Goal: Transaction & Acquisition: Purchase product/service

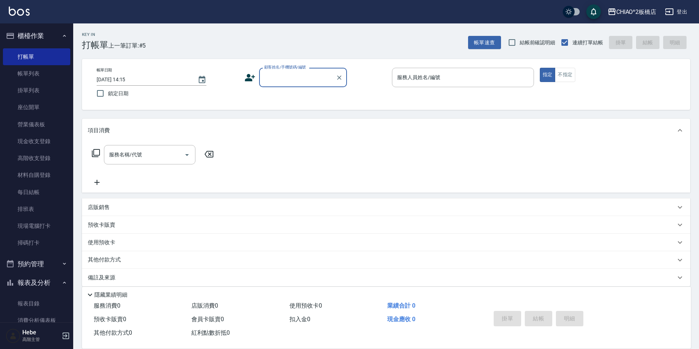
scroll to position [8, 0]
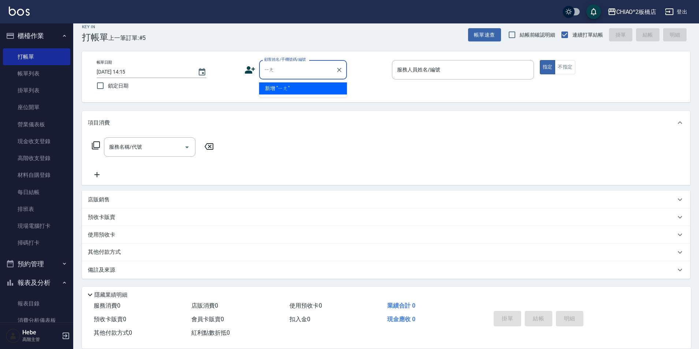
type input "[PERSON_NAME]"
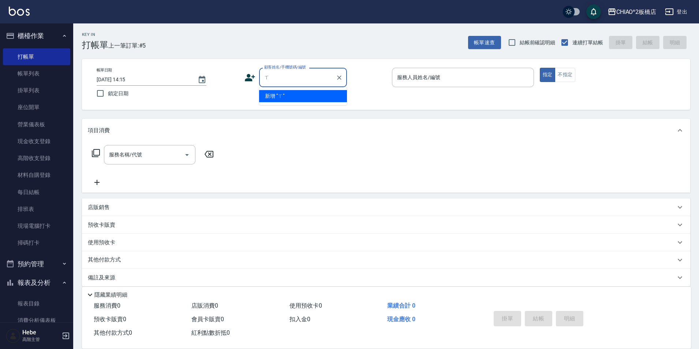
scroll to position [0, 0]
click at [303, 96] on li "[PERSON_NAME]/0917797969/null" at bounding box center [303, 96] width 88 height 12
type input "[PERSON_NAME]/0917797969/null"
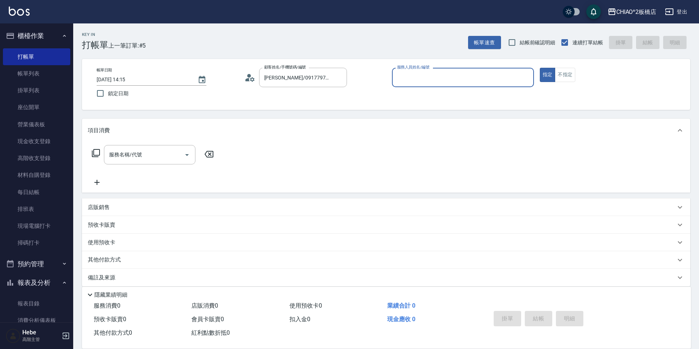
type input "Hebe(無代號)"
click at [247, 76] on icon at bounding box center [249, 77] width 11 height 11
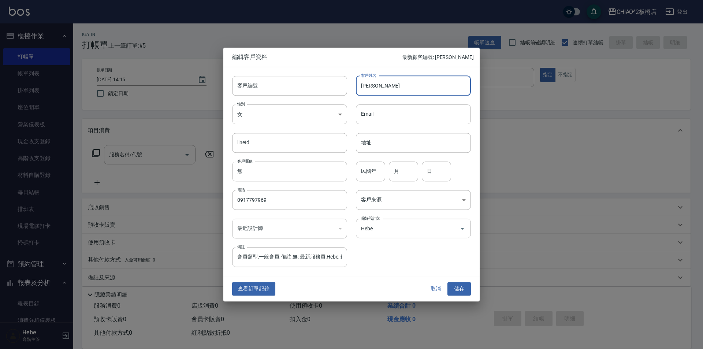
click at [394, 89] on input "[PERSON_NAME]" at bounding box center [413, 86] width 115 height 20
type input "[PERSON_NAME](似仙"
click at [458, 289] on button "儲存" at bounding box center [458, 289] width 23 height 14
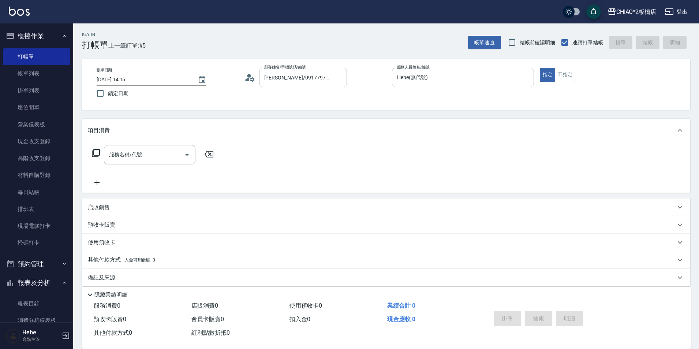
click at [247, 80] on icon at bounding box center [247, 79] width 4 height 3
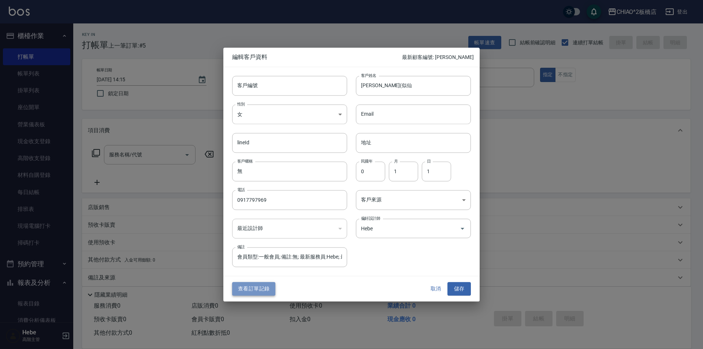
click at [257, 287] on button "查看訂單記錄" at bounding box center [253, 289] width 43 height 14
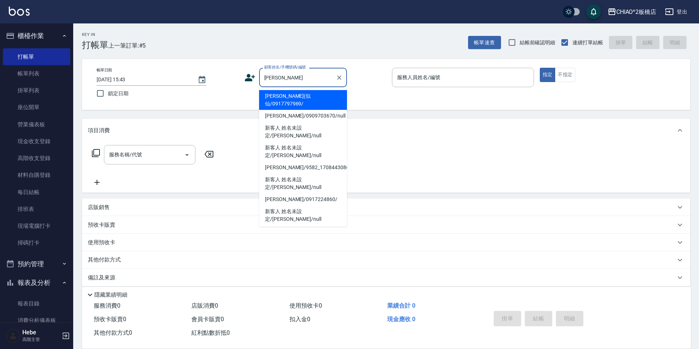
click at [288, 95] on li "[PERSON_NAME](似仙/0917797969/" at bounding box center [303, 100] width 88 height 20
type input "[PERSON_NAME](似仙/0917797969/"
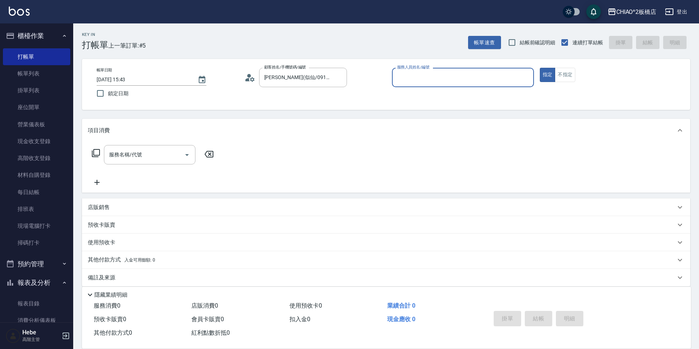
type input "Hebe(無代號)"
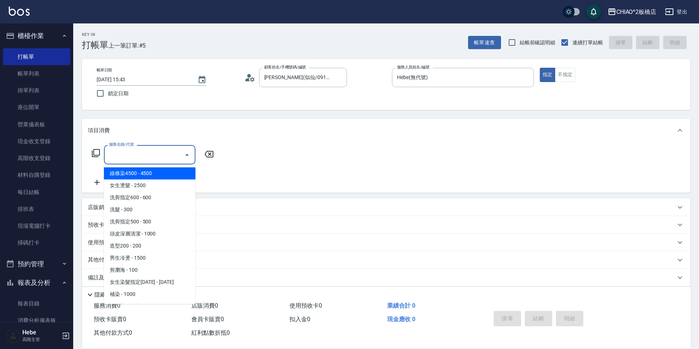
click at [177, 156] on input "服務名稱/代號" at bounding box center [144, 154] width 74 height 13
click at [158, 189] on span "女生燙髮 - 2500" at bounding box center [149, 185] width 91 height 12
type input "女生燙髮(96677)"
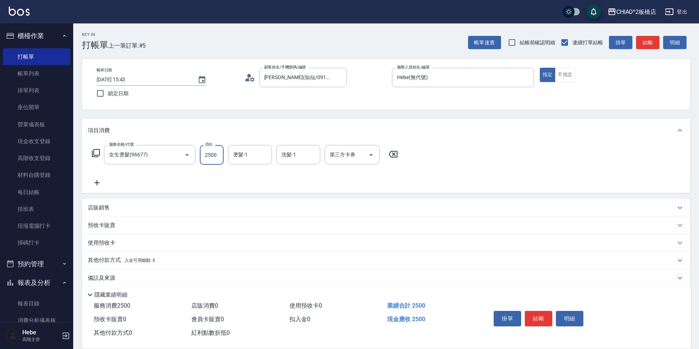
click at [213, 155] on input "2500" at bounding box center [212, 155] width 24 height 20
type input "3500"
click at [100, 205] on p "店販銷售" at bounding box center [99, 208] width 22 height 8
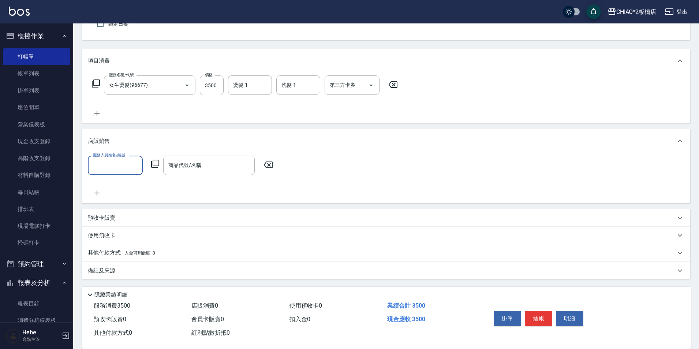
scroll to position [70, 0]
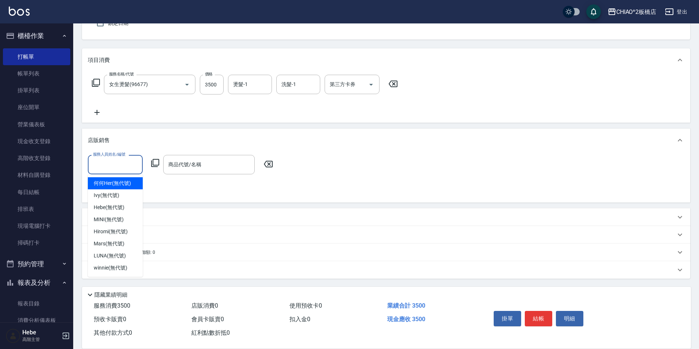
click at [105, 169] on input "服務人員姓名/編號" at bounding box center [115, 164] width 48 height 13
drag, startPoint x: 113, startPoint y: 203, endPoint x: 111, endPoint y: 206, distance: 4.1
click at [113, 205] on div "Hebe (無代號)" at bounding box center [115, 207] width 55 height 12
type input "Hebe(無代號)"
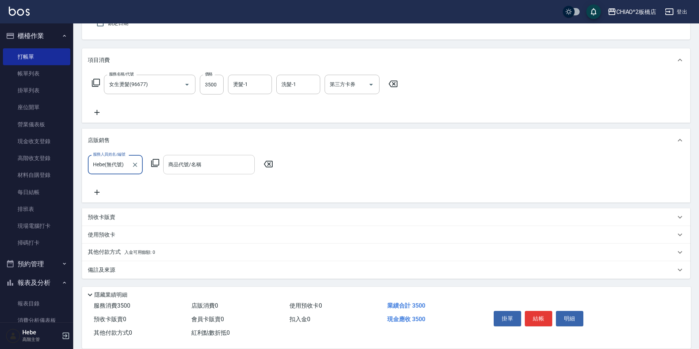
click at [183, 165] on input "商品代號/名稱" at bounding box center [208, 164] width 85 height 13
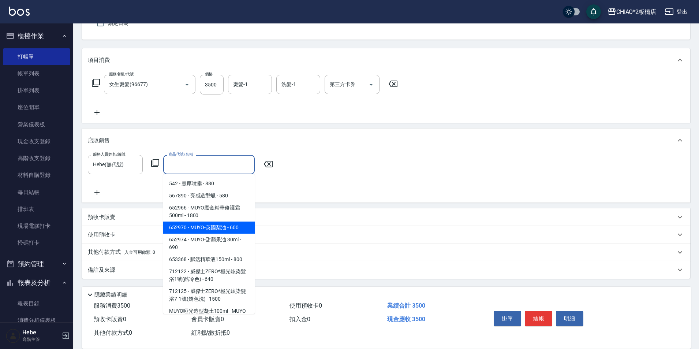
scroll to position [37, 0]
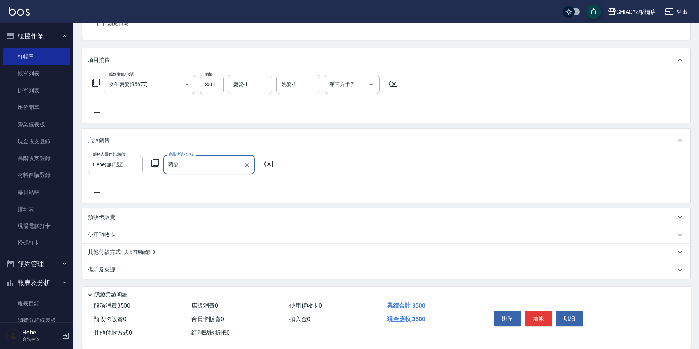
type input "藜"
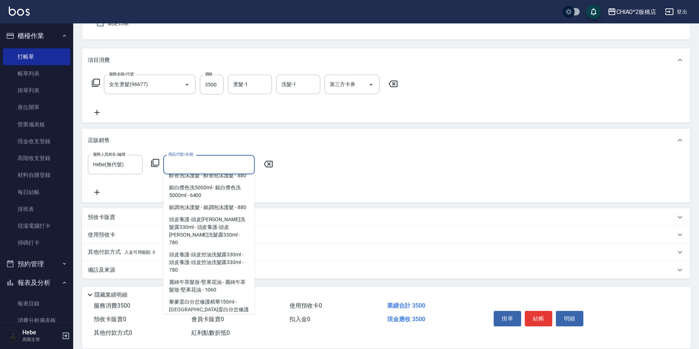
scroll to position [1499, 0]
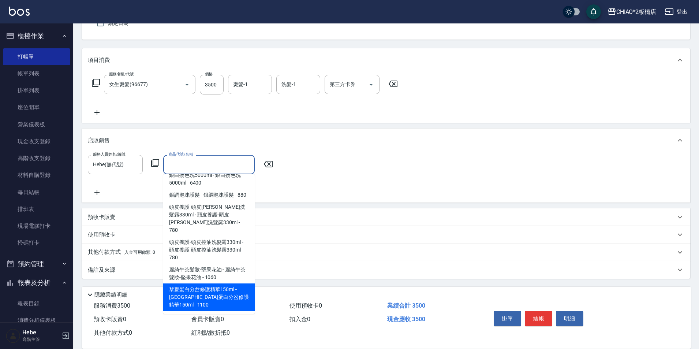
click at [195, 301] on span "黎麥蛋白分岔修護精華150ml - [GEOGRAPHIC_DATA]蛋白分岔修護精華150ml - 1100" at bounding box center [208, 296] width 91 height 27
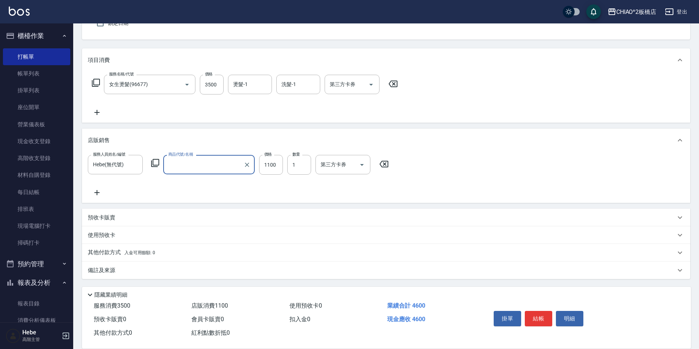
type input "黎麥蛋白分岔修護精華150ml"
click at [97, 192] on icon at bounding box center [96, 192] width 5 height 5
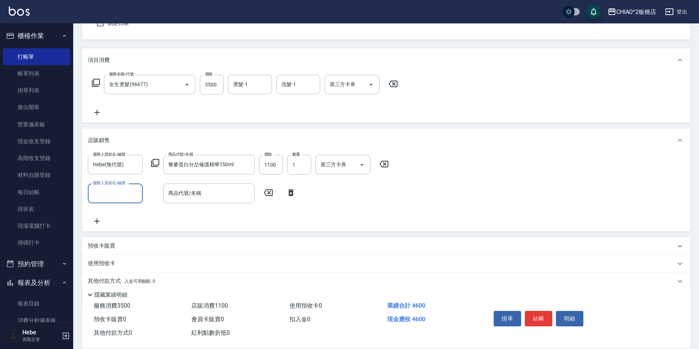
click at [105, 192] on input "服務人員姓名/編號" at bounding box center [115, 193] width 48 height 13
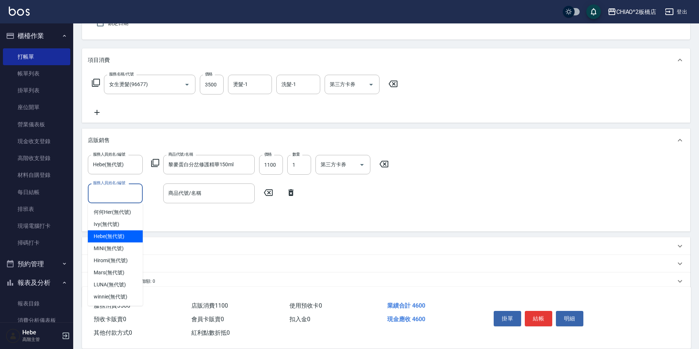
click at [122, 237] on span "Hebe (無代號)" at bounding box center [109, 236] width 31 height 8
type input "Hebe(無代號)"
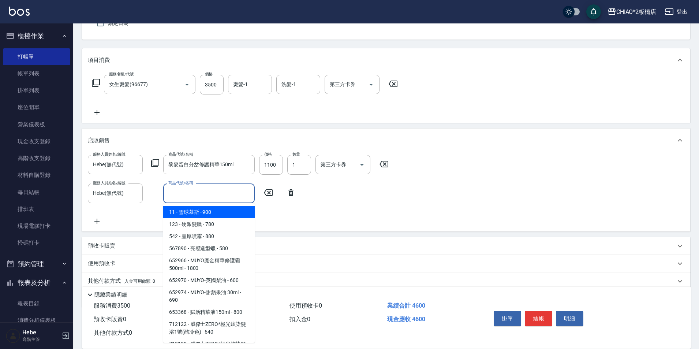
click at [177, 199] on input "商品代號/名稱" at bounding box center [208, 193] width 85 height 13
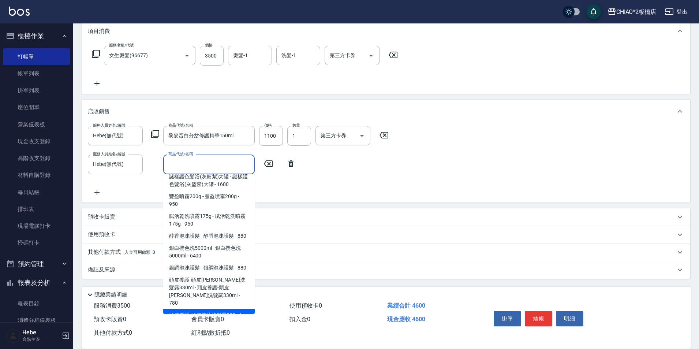
scroll to position [1426, 0]
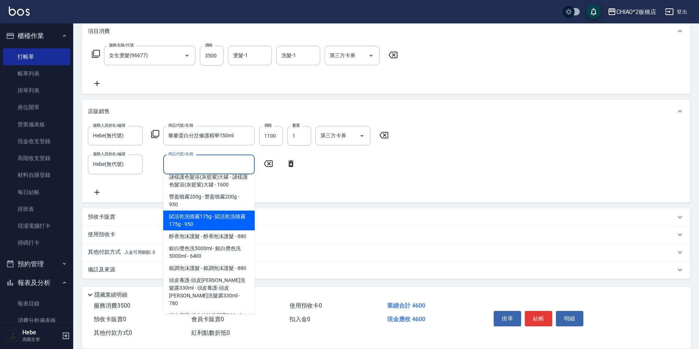
click at [210, 226] on span "賦活乾洗噴霧175g - 賦活乾洗噴霧175g - 950" at bounding box center [208, 220] width 91 height 20
type input "賦活乾洗噴霧175g"
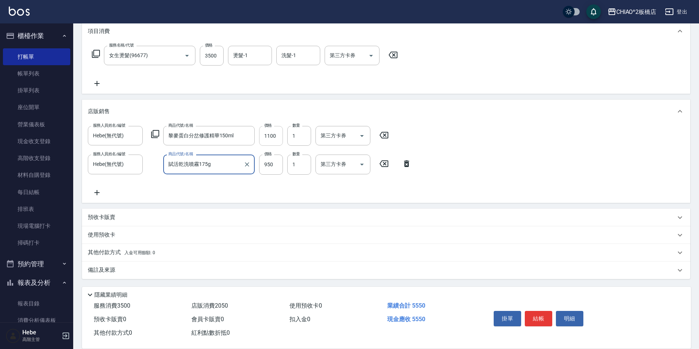
click at [277, 136] on input "1100" at bounding box center [271, 136] width 24 height 20
type input "850"
click at [103, 253] on p "其他付款方式 入金可用餘額: 0" at bounding box center [121, 252] width 67 height 8
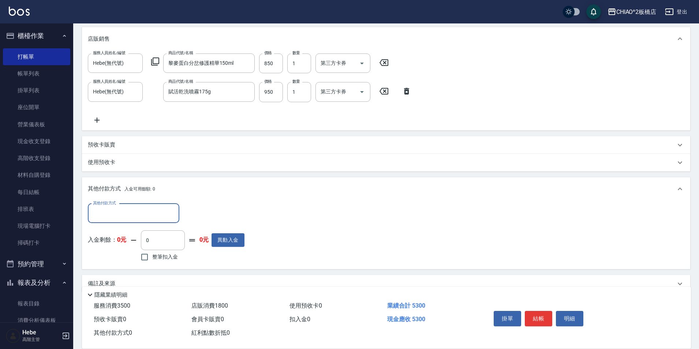
scroll to position [172, 0]
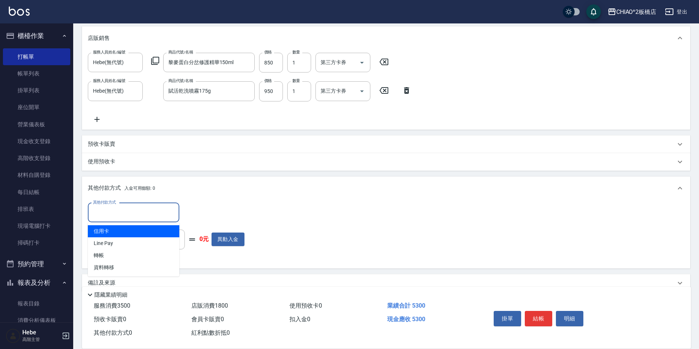
click at [107, 211] on input "其他付款方式" at bounding box center [133, 212] width 85 height 13
click at [106, 232] on span "信用卡" at bounding box center [133, 231] width 91 height 12
type input "信用卡"
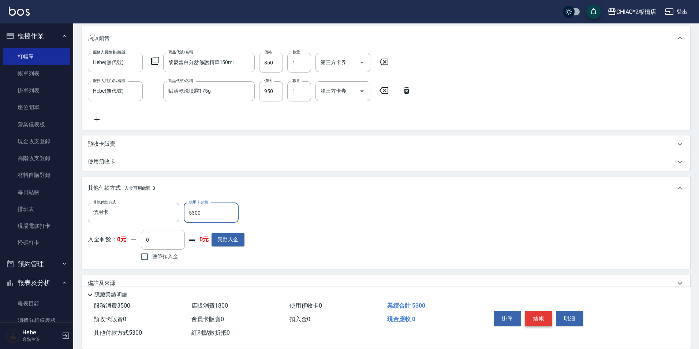
type input "5300"
click at [535, 315] on button "結帳" at bounding box center [538, 318] width 27 height 15
type input "[DATE] 15:47"
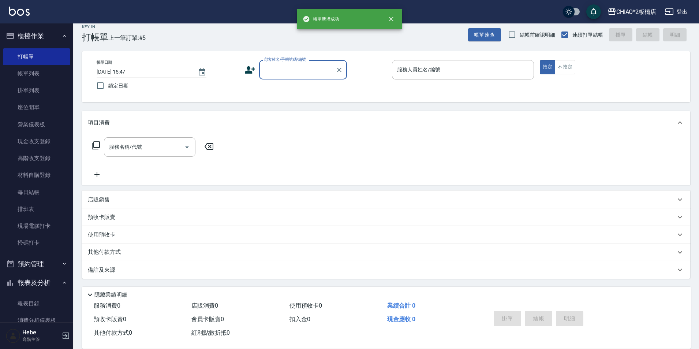
scroll to position [0, 0]
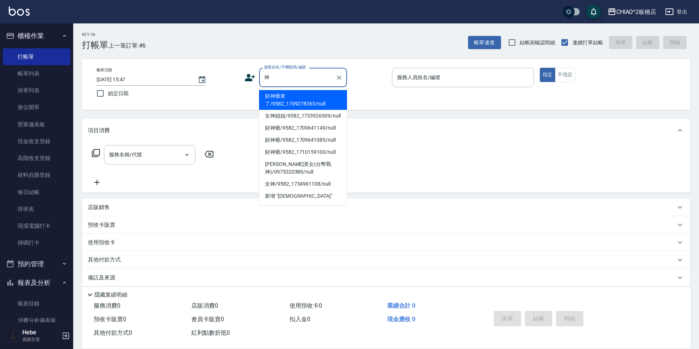
click at [323, 97] on li "財神爺來了/9582_1709278263/null" at bounding box center [303, 100] width 88 height 20
type input "財神爺來了/9582_1709278263/null"
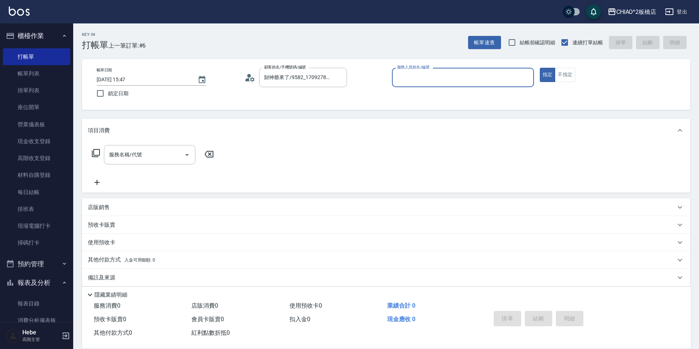
click at [437, 79] on input "服務人員姓名/編號" at bounding box center [462, 77] width 135 height 13
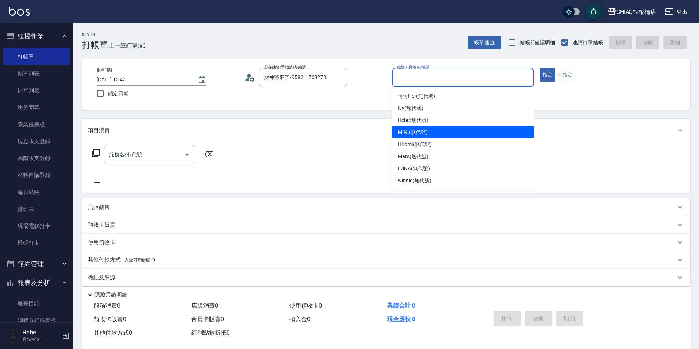
click at [435, 132] on div "MINI (無代號)" at bounding box center [463, 132] width 142 height 12
type input "MINI(無代號)"
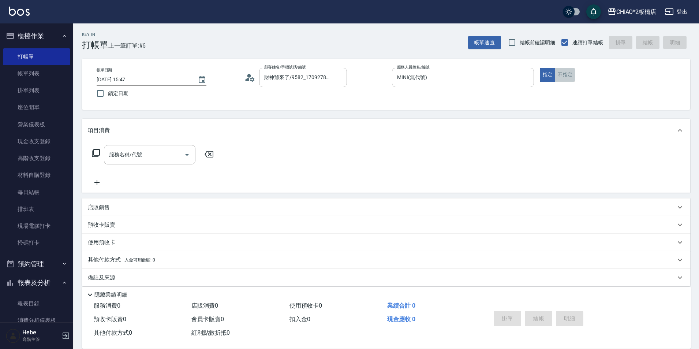
click at [559, 80] on button "不指定" at bounding box center [565, 75] width 20 height 14
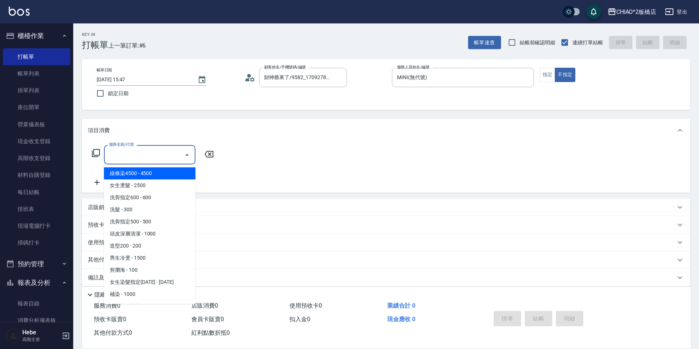
click at [157, 150] on input "服務名稱/代號" at bounding box center [144, 154] width 74 height 13
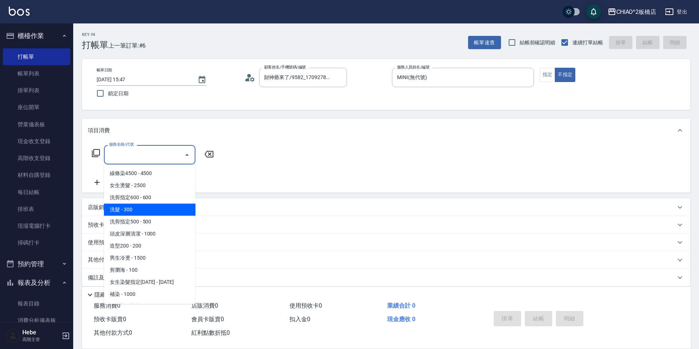
click at [147, 212] on span "洗髮 - 300" at bounding box center [149, 209] width 91 height 12
type input "洗髮(96679)"
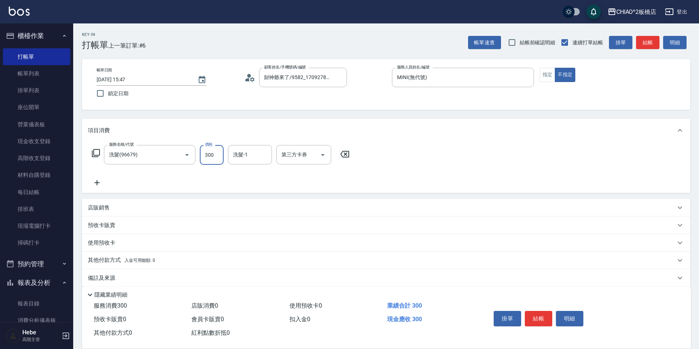
click at [217, 158] on input "300" at bounding box center [212, 155] width 24 height 20
type input "500"
click at [538, 317] on button "結帳" at bounding box center [538, 318] width 27 height 15
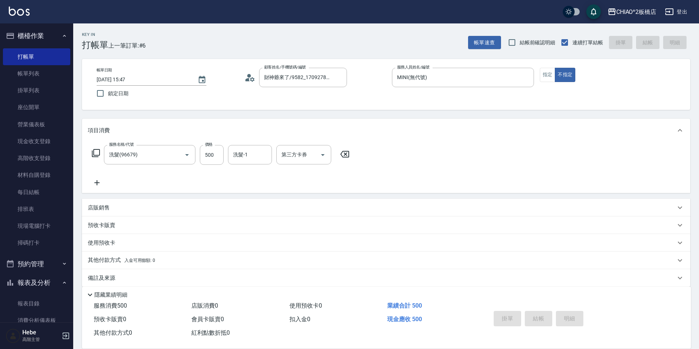
type input "[DATE] 16:30"
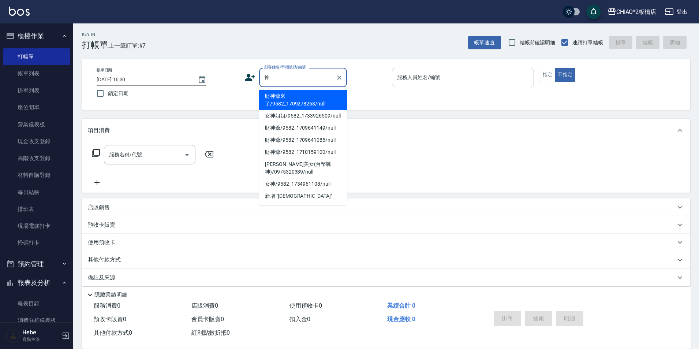
click at [317, 90] on li "財神爺來了/9582_1709278263/null" at bounding box center [303, 100] width 88 height 20
type input "財神爺來了/9582_1709278263/null"
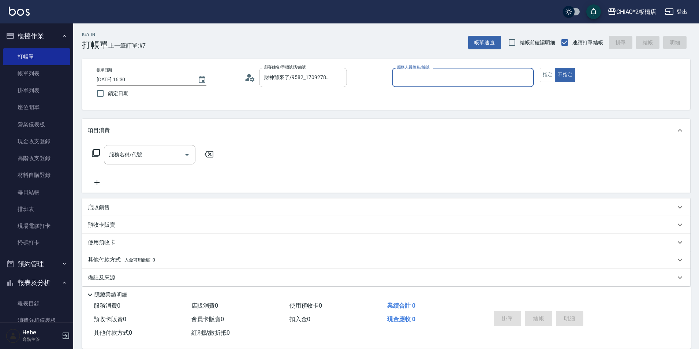
click at [425, 75] on input "服務人員姓名/編號" at bounding box center [462, 77] width 135 height 13
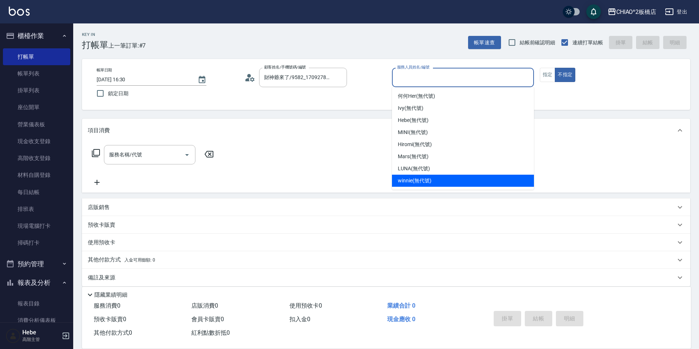
click at [441, 179] on div "winnie (無代號)" at bounding box center [463, 181] width 142 height 12
type input "winnie(無代號)"
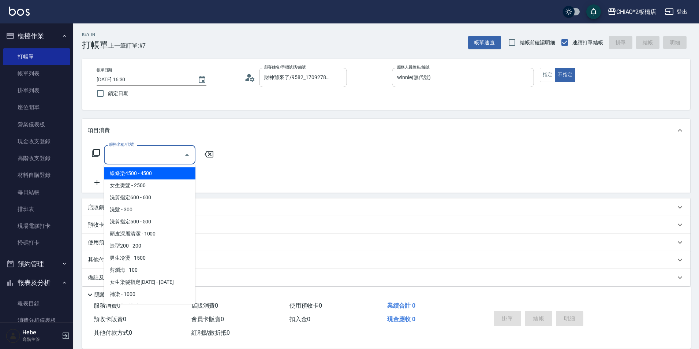
click at [166, 159] on input "服務名稱/代號" at bounding box center [144, 154] width 74 height 13
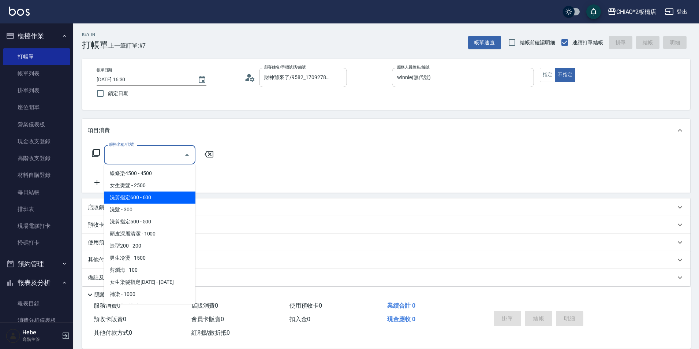
click at [172, 196] on span "洗剪指定600 - 600" at bounding box center [149, 197] width 91 height 12
type input "洗剪指定600(96678)"
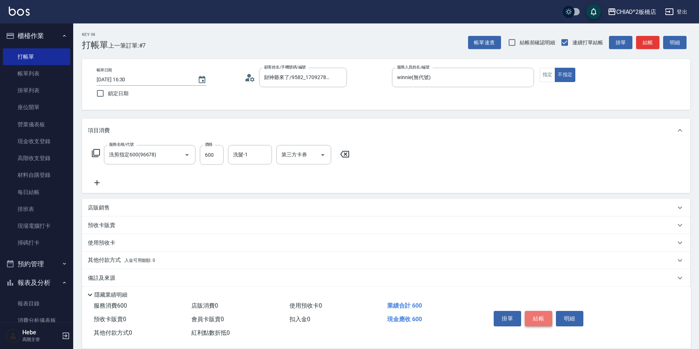
click at [539, 312] on button "結帳" at bounding box center [538, 318] width 27 height 15
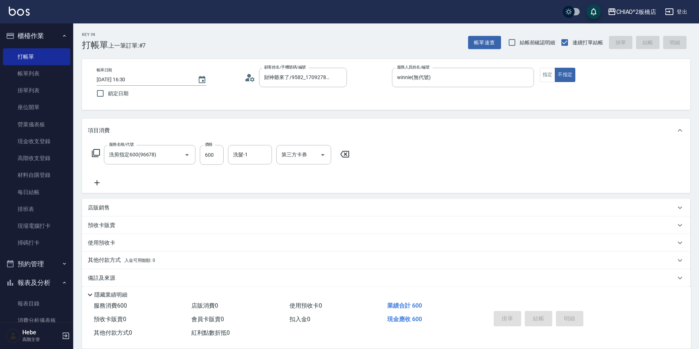
type input "[DATE] 16:31"
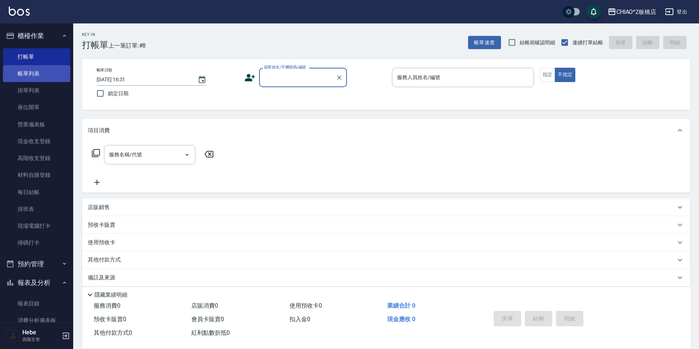
click at [28, 79] on link "帳單列表" at bounding box center [36, 73] width 67 height 17
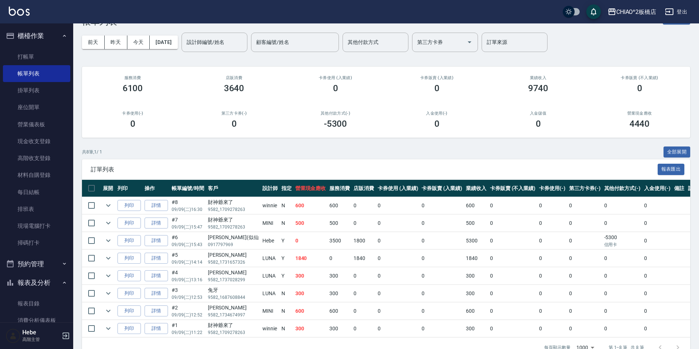
scroll to position [46, 0]
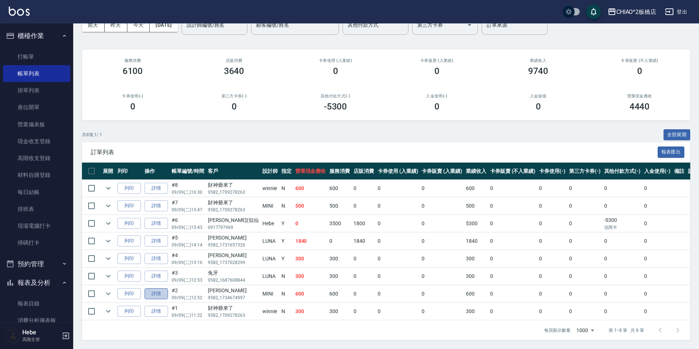
click at [161, 289] on link "詳情" at bounding box center [156, 293] width 23 height 11
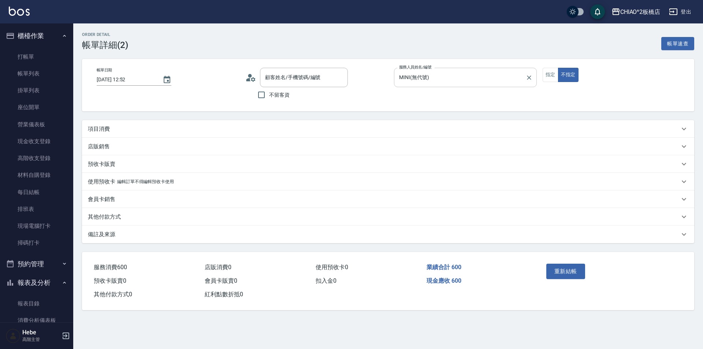
type input "[DATE] 12:52"
type input "MINI(無代號)"
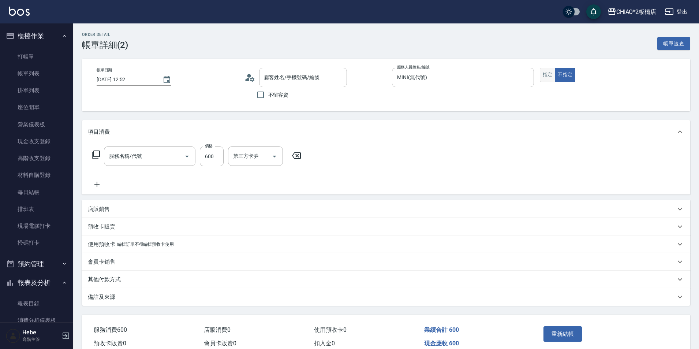
type input "[PERSON_NAME]/9582_1734674997/null"
type input "洗髮(96679)"
click at [548, 77] on button "指定" at bounding box center [548, 75] width 16 height 14
click at [217, 161] on input "600" at bounding box center [212, 156] width 24 height 20
type input "700"
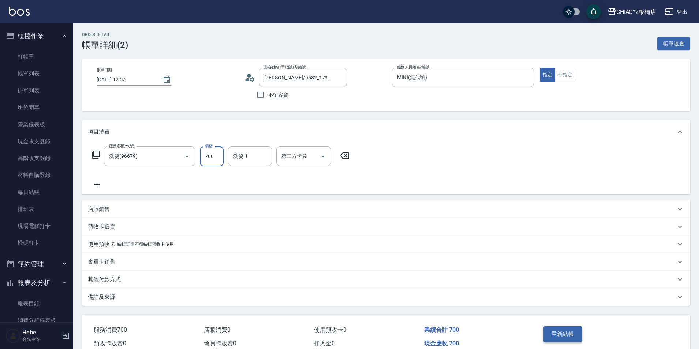
click at [569, 329] on button "重新結帳" at bounding box center [562, 333] width 39 height 15
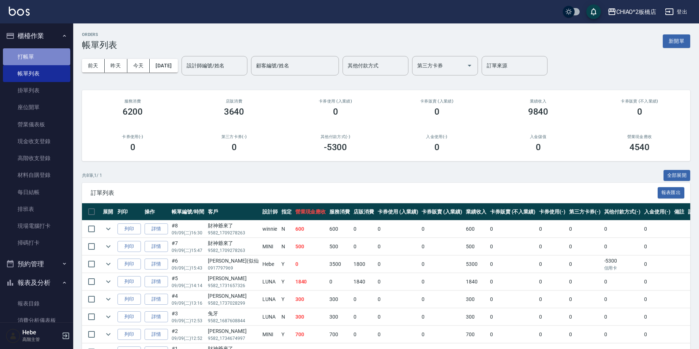
click at [36, 61] on link "打帳單" at bounding box center [36, 56] width 67 height 17
